Goal: Information Seeking & Learning: Learn about a topic

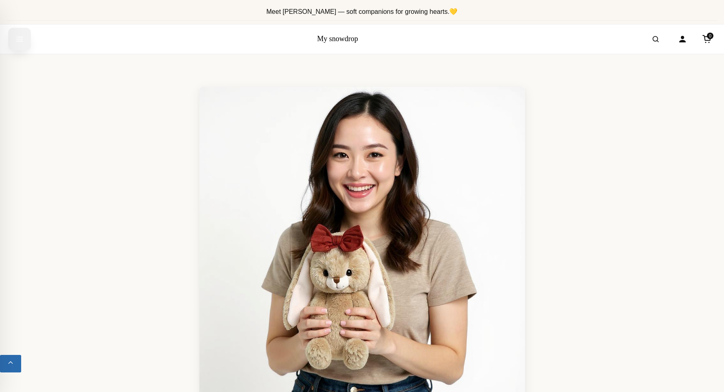
click at [11, 44] on button "Open menu" at bounding box center [19, 39] width 23 height 23
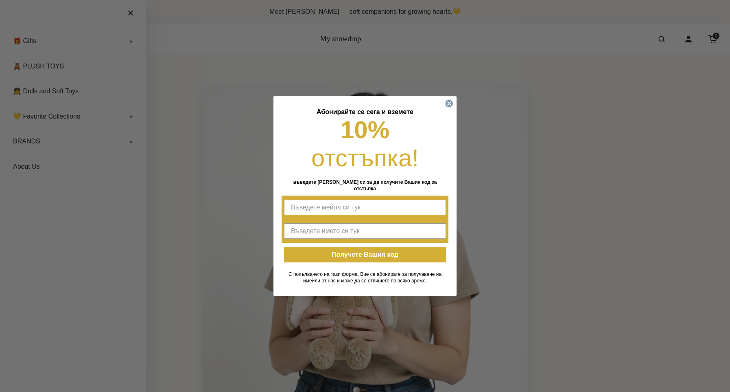
click at [449, 107] on circle "Close dialog" at bounding box center [450, 104] width 8 height 8
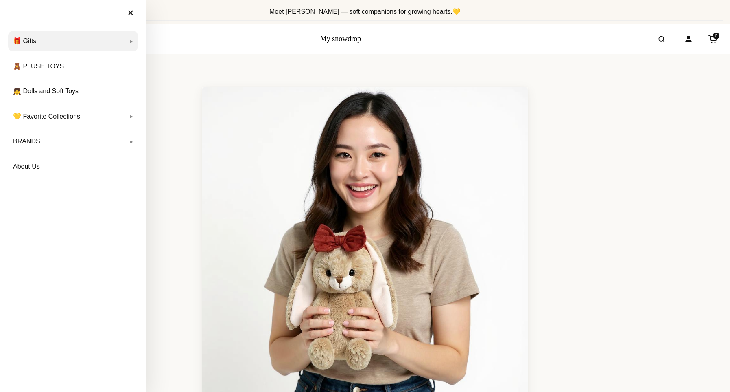
click at [132, 42] on link "🎁 Gifts" at bounding box center [73, 41] width 130 height 20
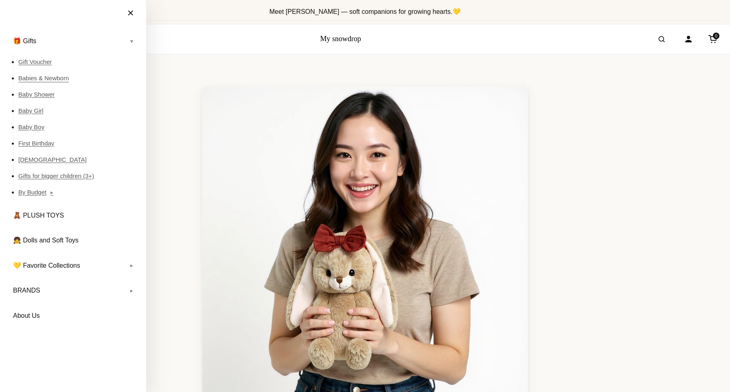
click at [55, 77] on link "Babies & Newborn" at bounding box center [78, 78] width 120 height 16
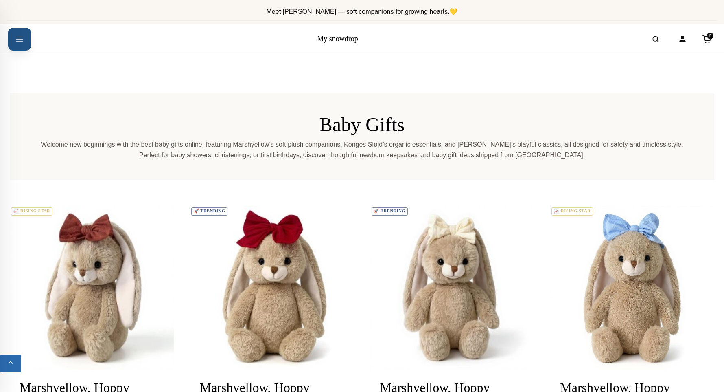
click at [16, 38] on icon "Open menu" at bounding box center [19, 39] width 8 height 15
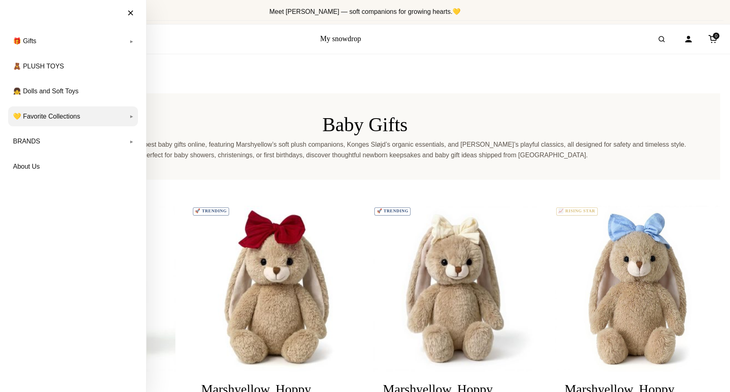
click at [127, 117] on link "💛 Favorite Collections" at bounding box center [73, 116] width 130 height 20
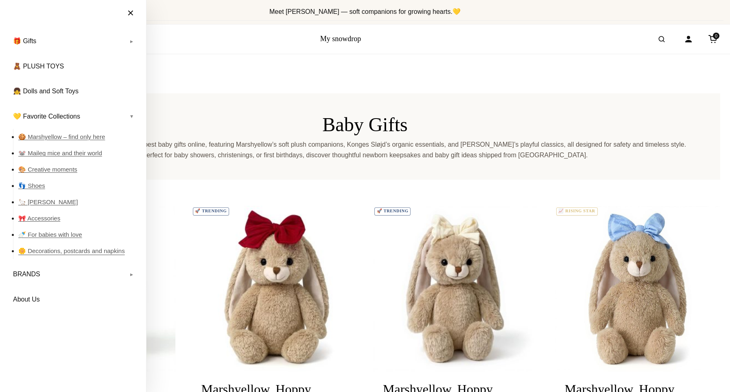
click at [112, 251] on link "🌼 Decorations, postcards and napkins" at bounding box center [78, 251] width 120 height 16
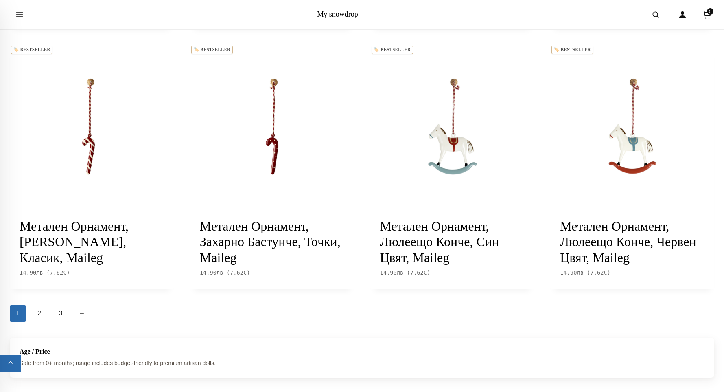
scroll to position [991, 0]
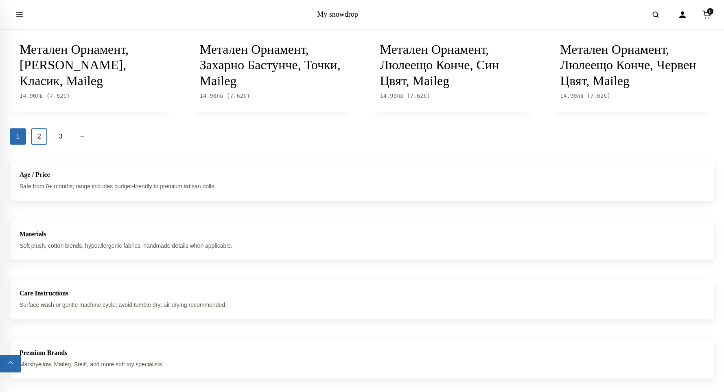
click at [41, 138] on link "2" at bounding box center [39, 136] width 16 height 16
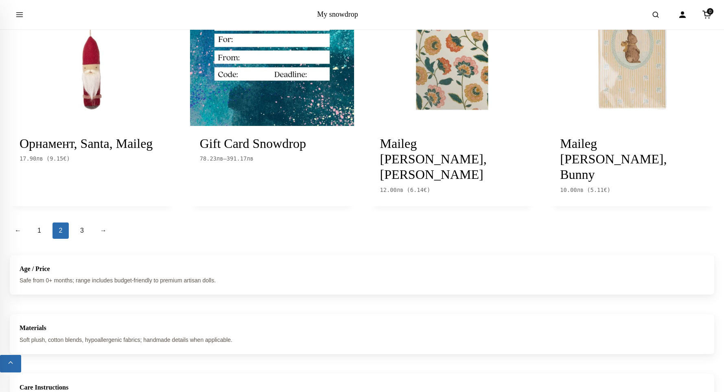
scroll to position [758, 0]
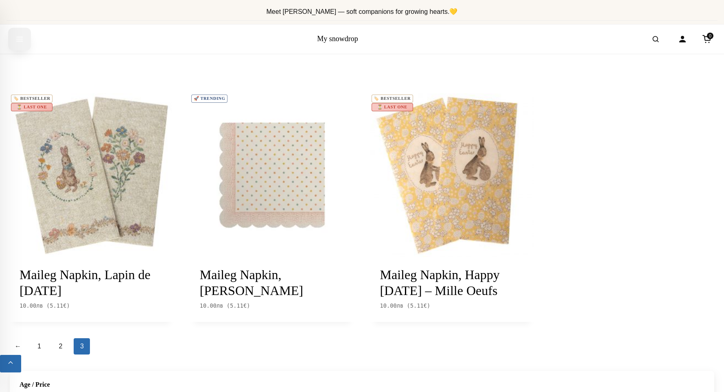
click at [10, 37] on button "Open menu" at bounding box center [19, 39] width 23 height 23
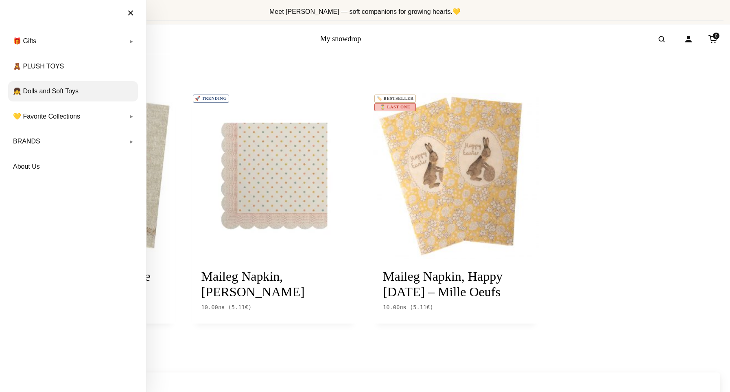
click at [80, 92] on link "👧 Dolls and Soft Toys" at bounding box center [73, 91] width 130 height 20
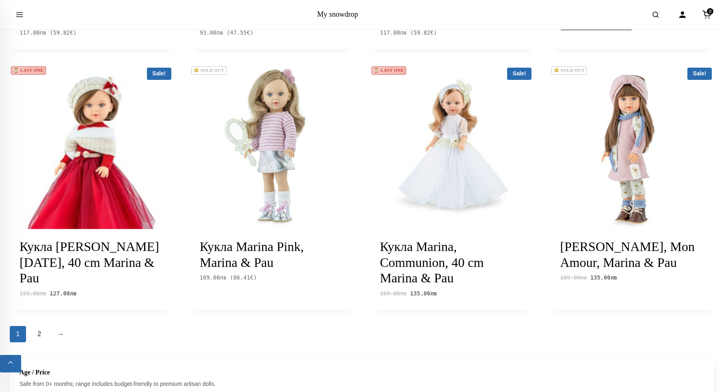
scroll to position [968, 0]
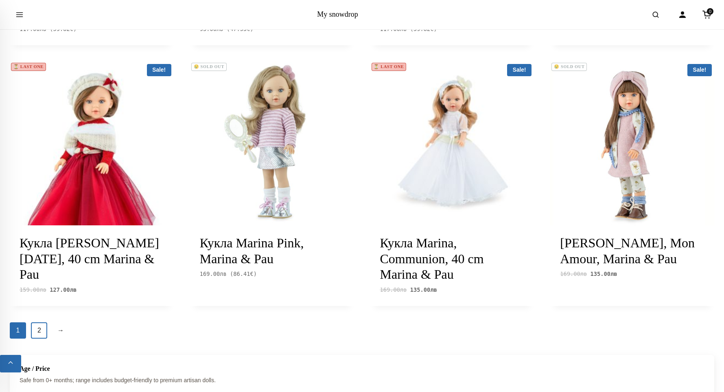
click at [36, 322] on link "2" at bounding box center [39, 330] width 16 height 16
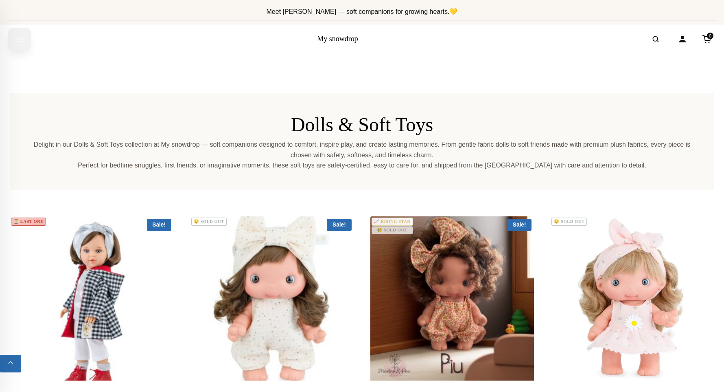
click at [25, 42] on button "Open menu" at bounding box center [19, 39] width 23 height 23
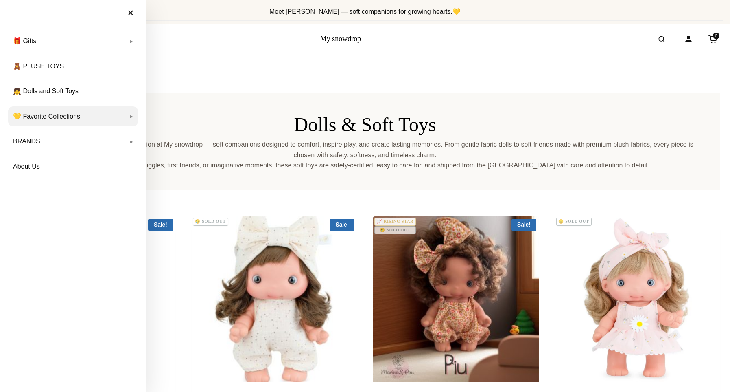
click at [91, 114] on link "💛 Favorite Collections" at bounding box center [73, 116] width 130 height 20
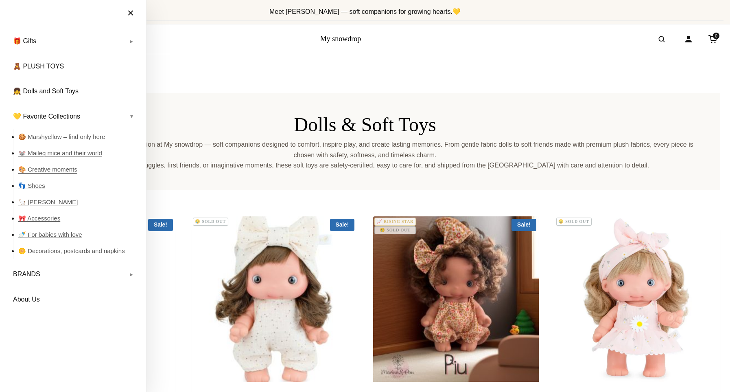
click at [61, 168] on link "🎨 Creative moments" at bounding box center [78, 169] width 120 height 16
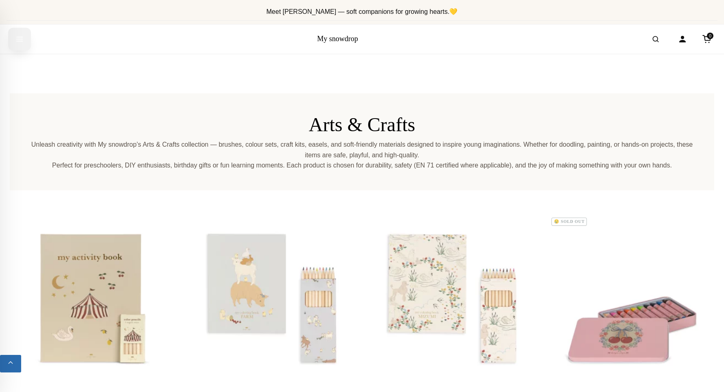
click at [21, 42] on icon "Open menu" at bounding box center [19, 39] width 8 height 15
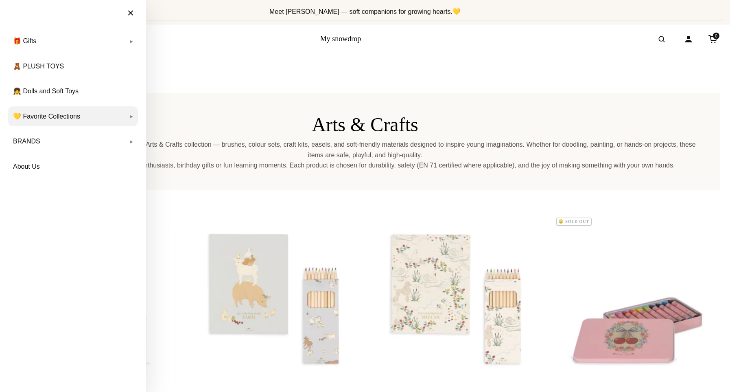
click at [123, 118] on link "💛 Favorite Collections" at bounding box center [73, 116] width 130 height 20
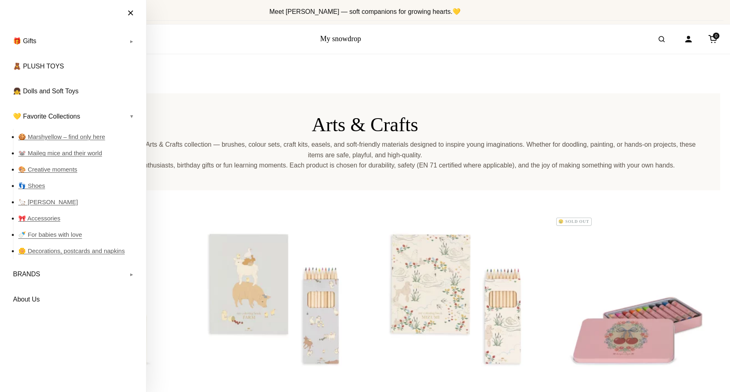
click at [72, 232] on link "🍼 For babies with love" at bounding box center [78, 234] width 120 height 16
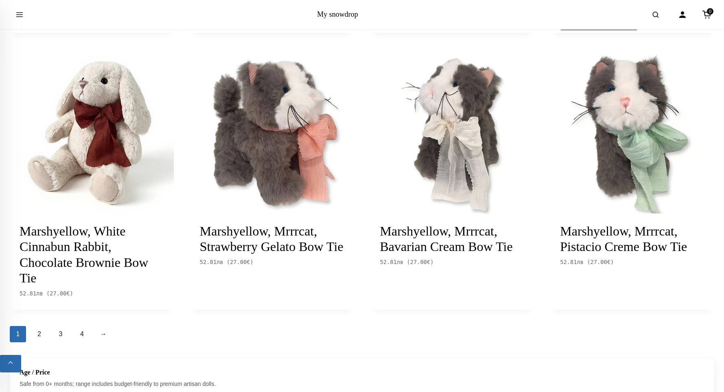
scroll to position [1156, 0]
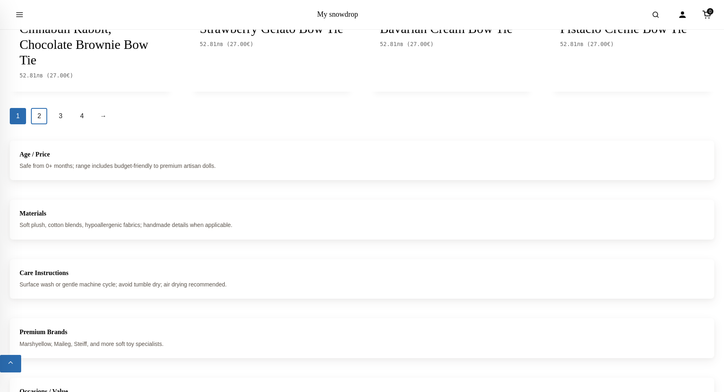
drag, startPoint x: 39, startPoint y: 134, endPoint x: 45, endPoint y: 133, distance: 5.8
click at [39, 124] on link "2" at bounding box center [39, 116] width 16 height 16
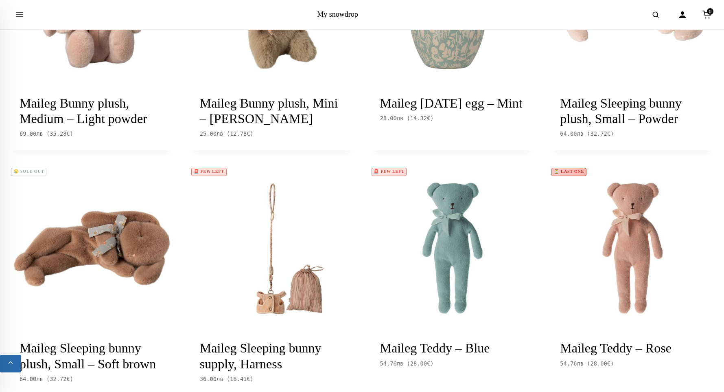
scroll to position [1076, 0]
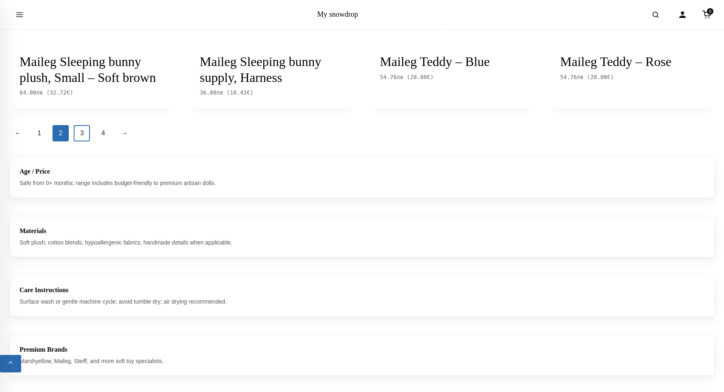
click at [79, 141] on link "3" at bounding box center [82, 133] width 16 height 16
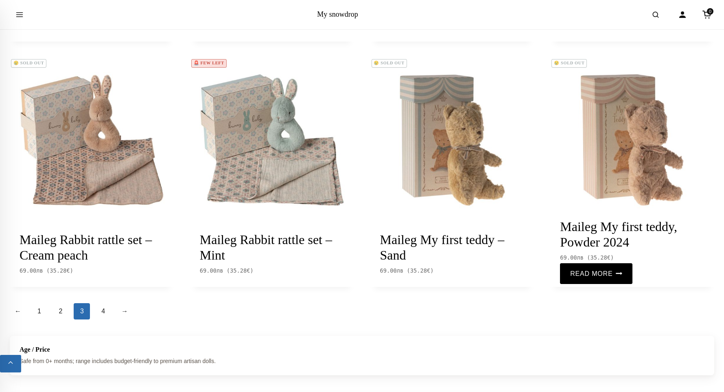
scroll to position [883, 0]
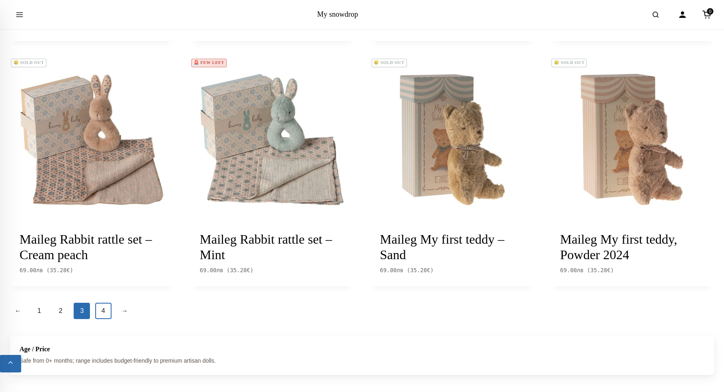
click at [106, 313] on link "4" at bounding box center [103, 310] width 16 height 16
